Goal: Transaction & Acquisition: Download file/media

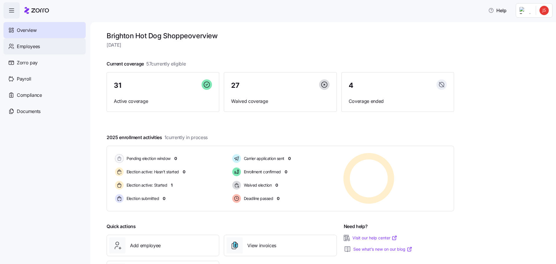
click at [43, 48] on div "Employees" at bounding box center [44, 46] width 82 height 16
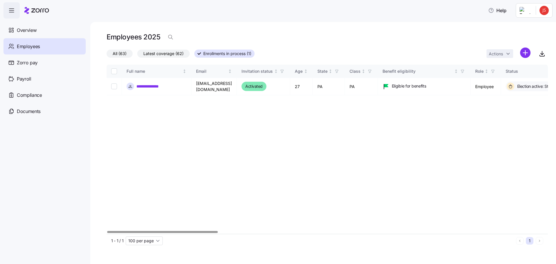
click at [107, 230] on div at bounding box center [328, 231] width 442 height 3
click at [26, 30] on span "Overview" at bounding box center [27, 30] width 20 height 7
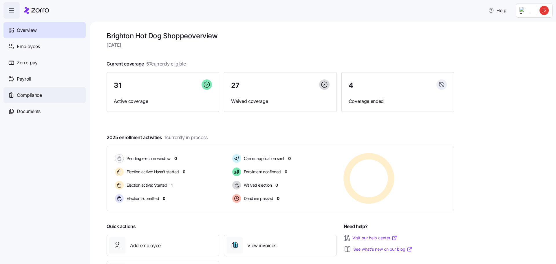
click at [30, 97] on span "Compliance" at bounding box center [29, 95] width 25 height 7
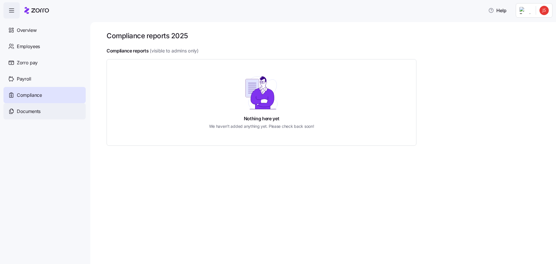
click at [34, 115] on span "Documents" at bounding box center [29, 111] width 24 height 7
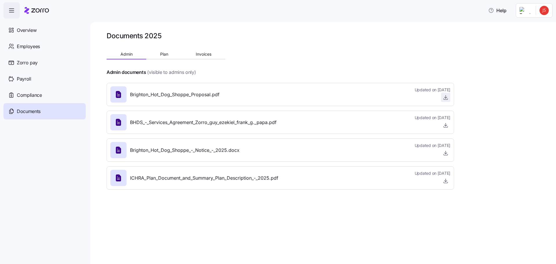
click at [447, 99] on icon "button" at bounding box center [446, 97] width 6 height 6
click at [24, 30] on span "Overview" at bounding box center [27, 30] width 20 height 7
